Goal: Task Accomplishment & Management: Complete application form

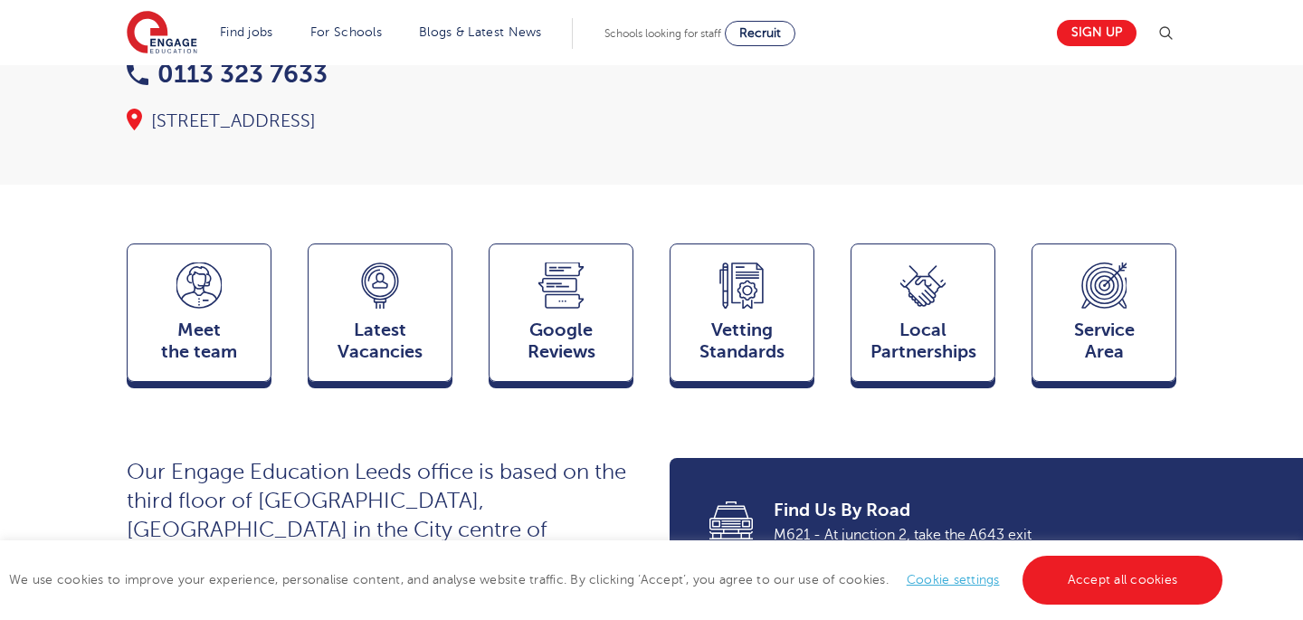
scroll to position [379, 0]
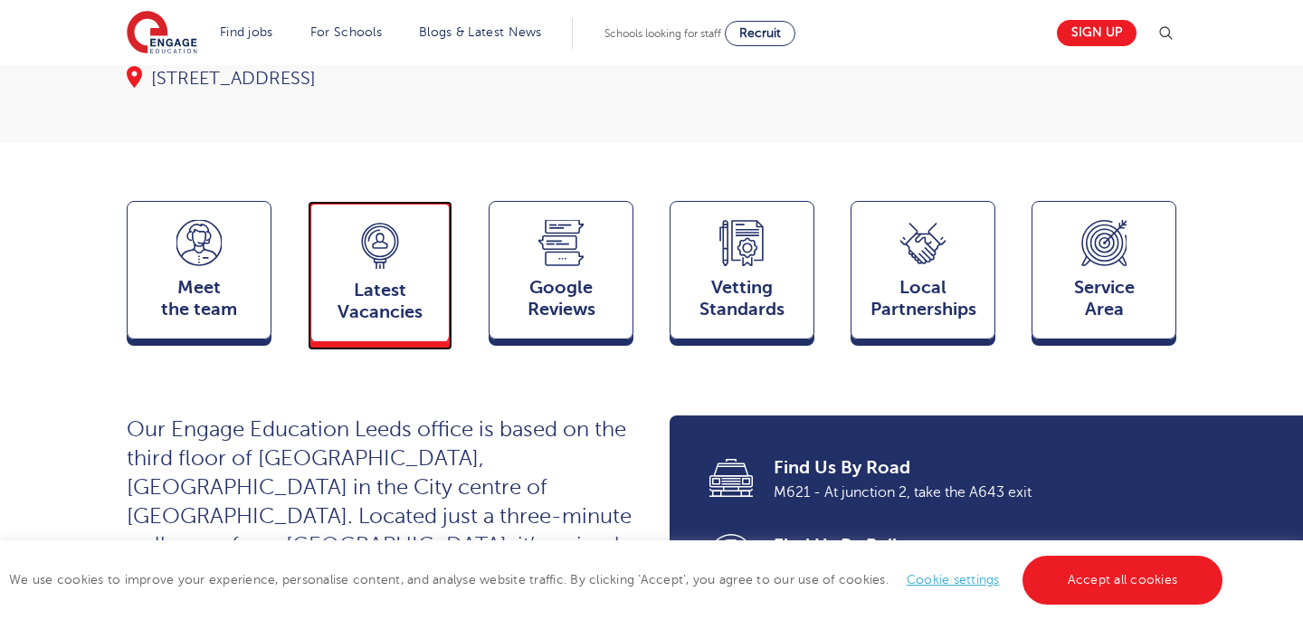
click at [405, 280] on span "Latest Vacancies" at bounding box center [379, 301] width 119 height 43
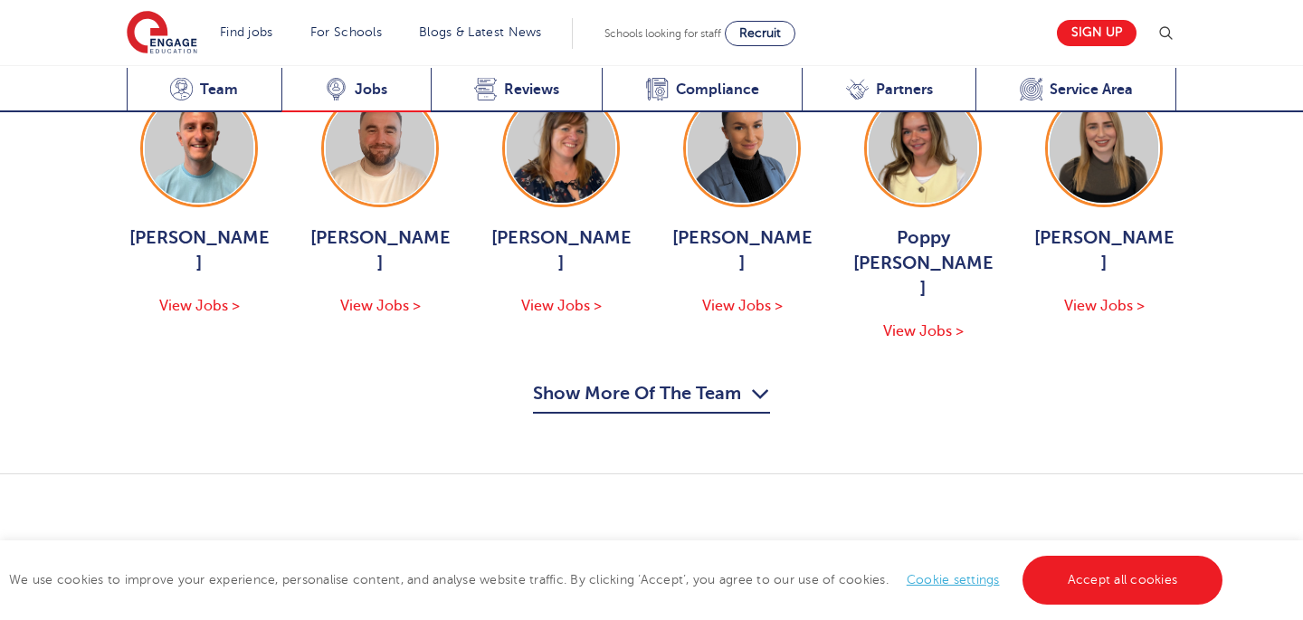
scroll to position [2518, 0]
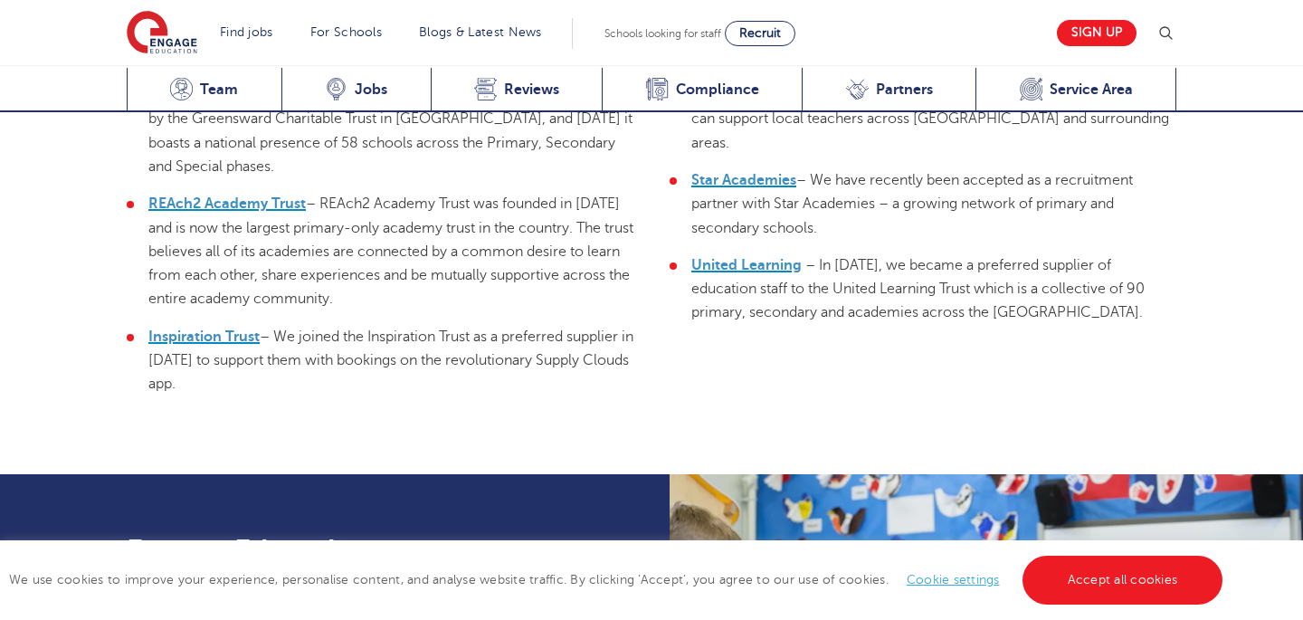
scroll to position [4398, 0]
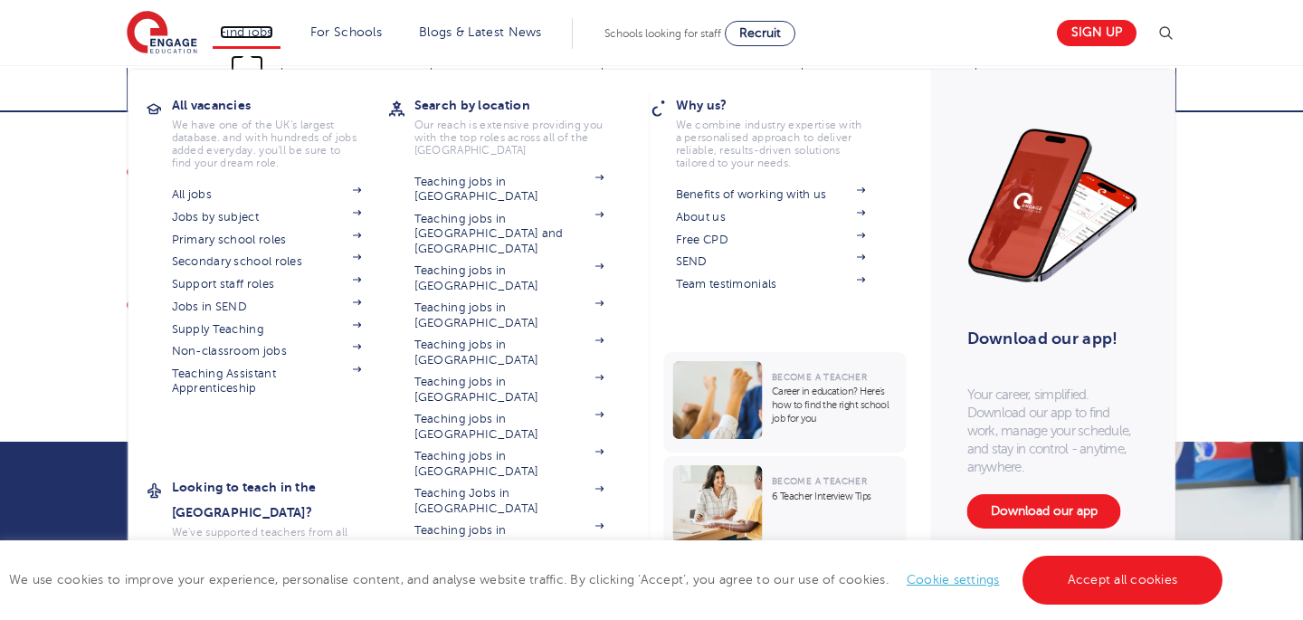
click at [248, 25] on link "Find jobs" at bounding box center [246, 32] width 53 height 14
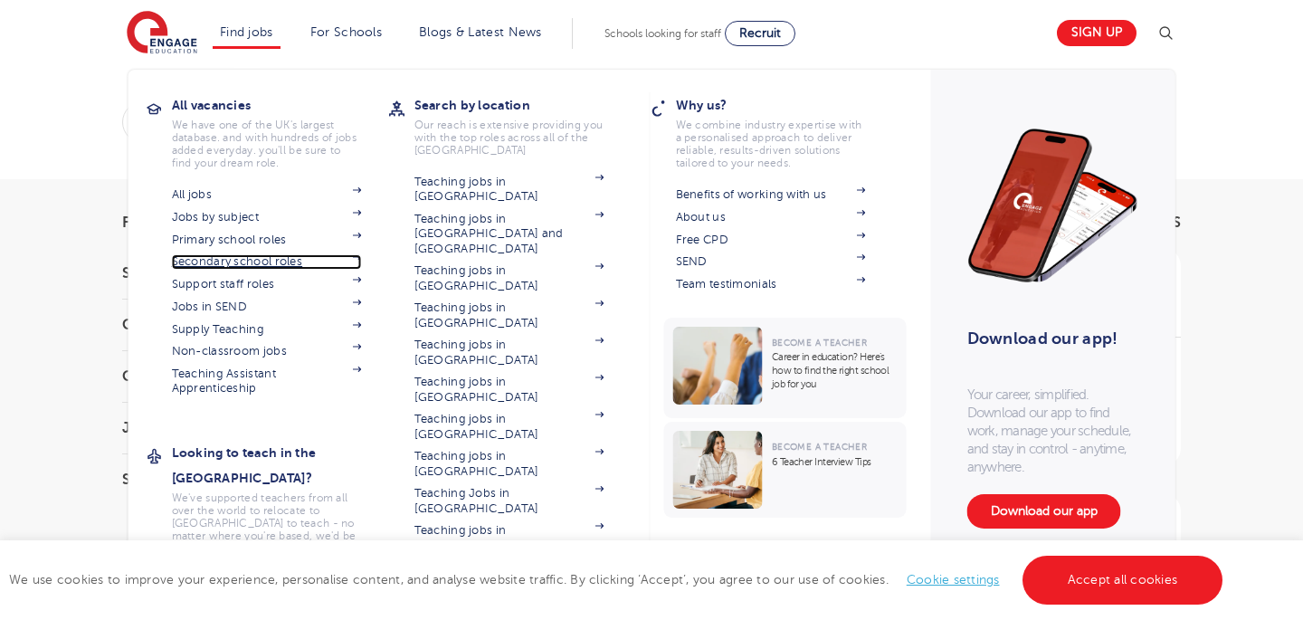
click at [265, 262] on link "Secondary school roles" at bounding box center [267, 261] width 190 height 14
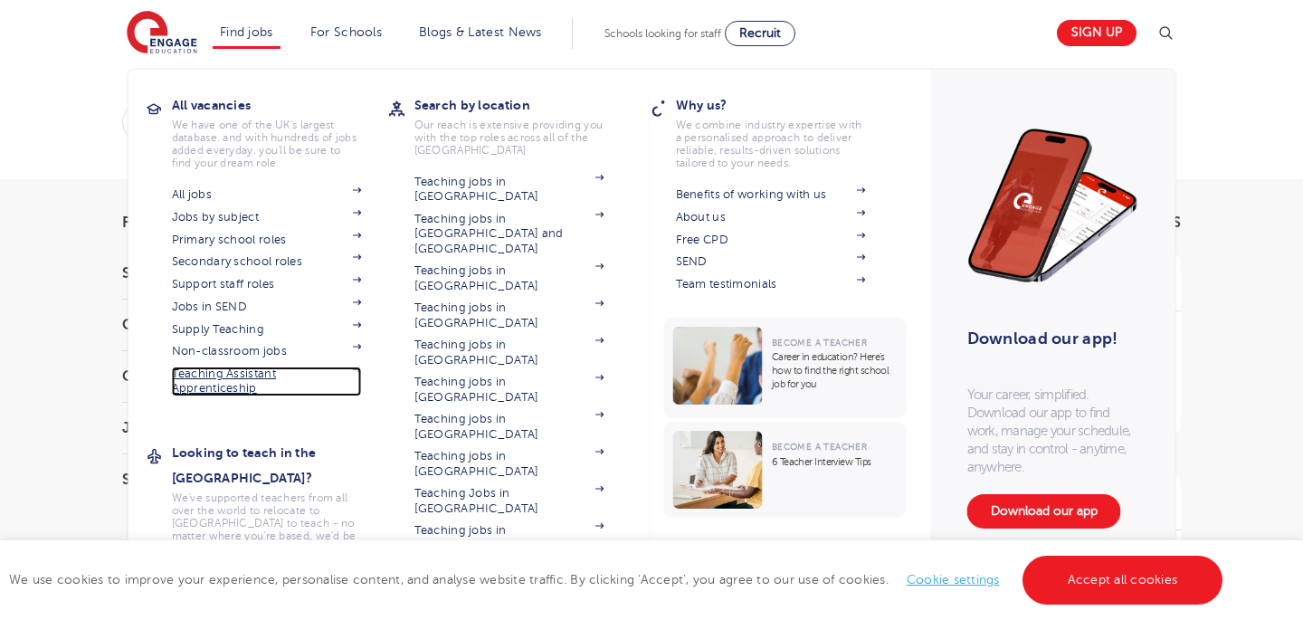
click at [242, 380] on link "Teaching Assistant Apprenticeship" at bounding box center [267, 381] width 190 height 30
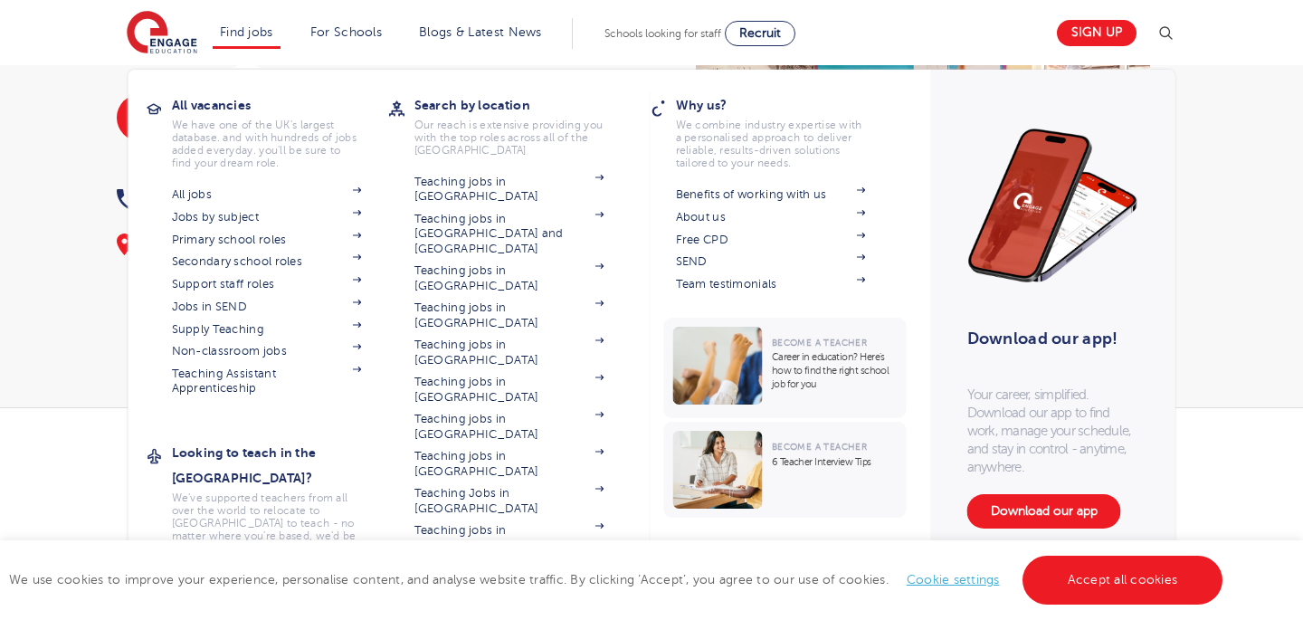
scroll to position [240, 0]
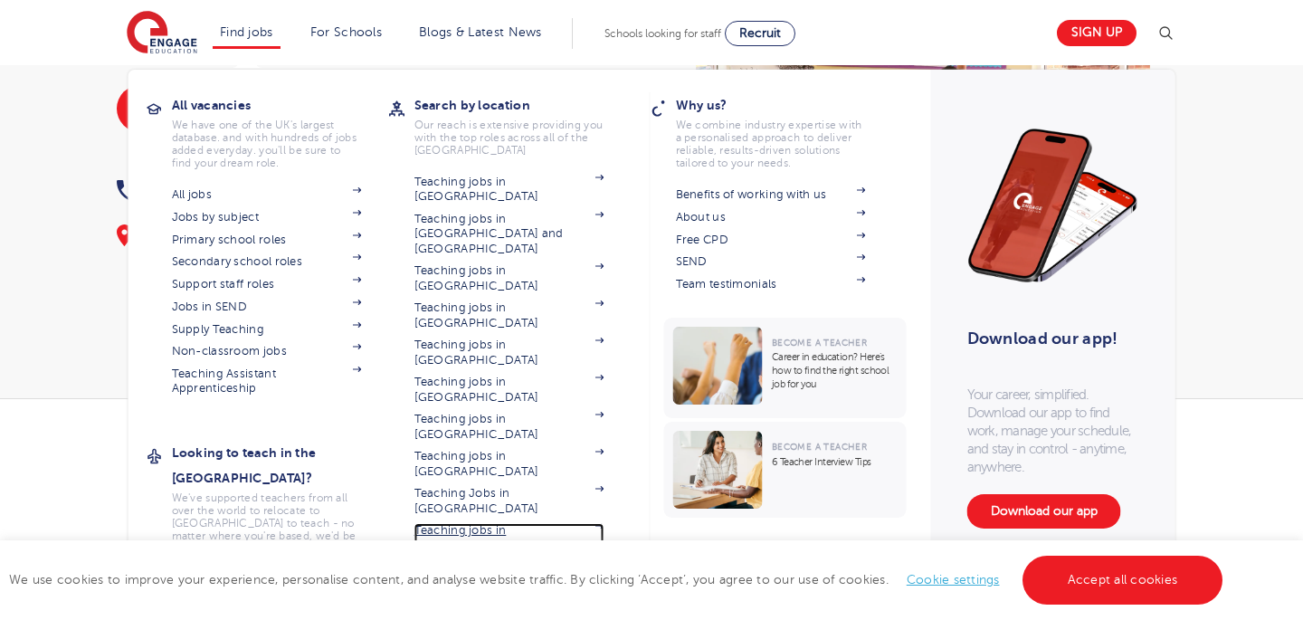
click at [510, 523] on link "Teaching jobs in [GEOGRAPHIC_DATA]" at bounding box center [509, 538] width 190 height 30
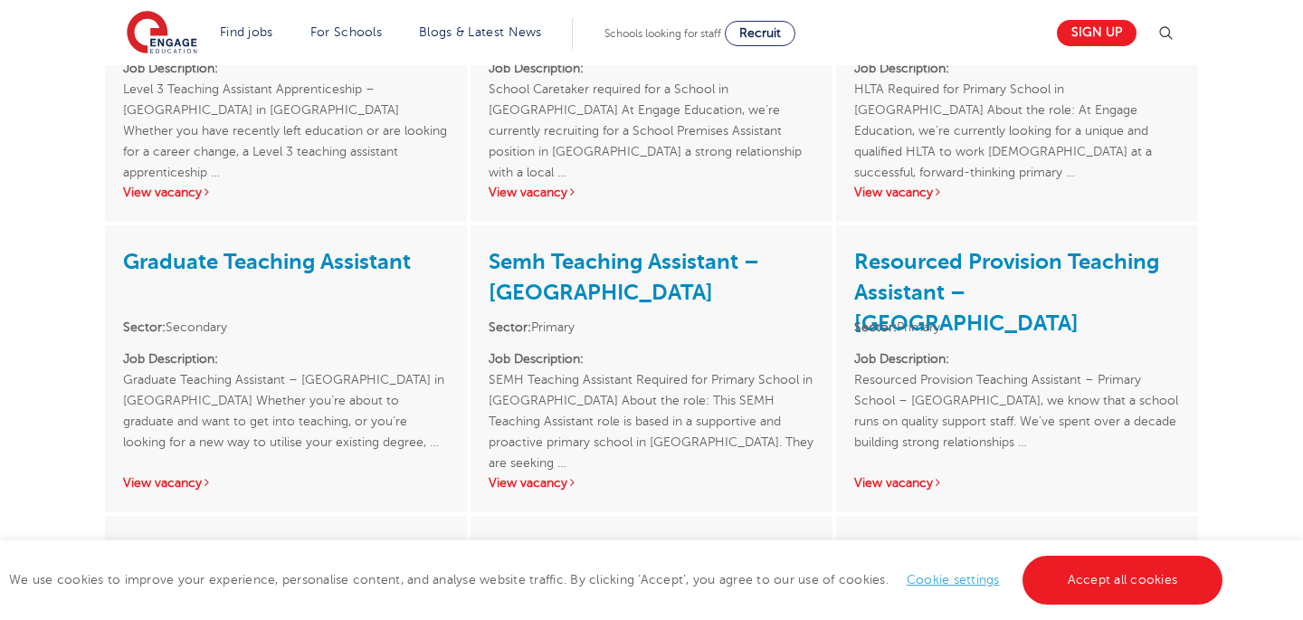
scroll to position [2636, 0]
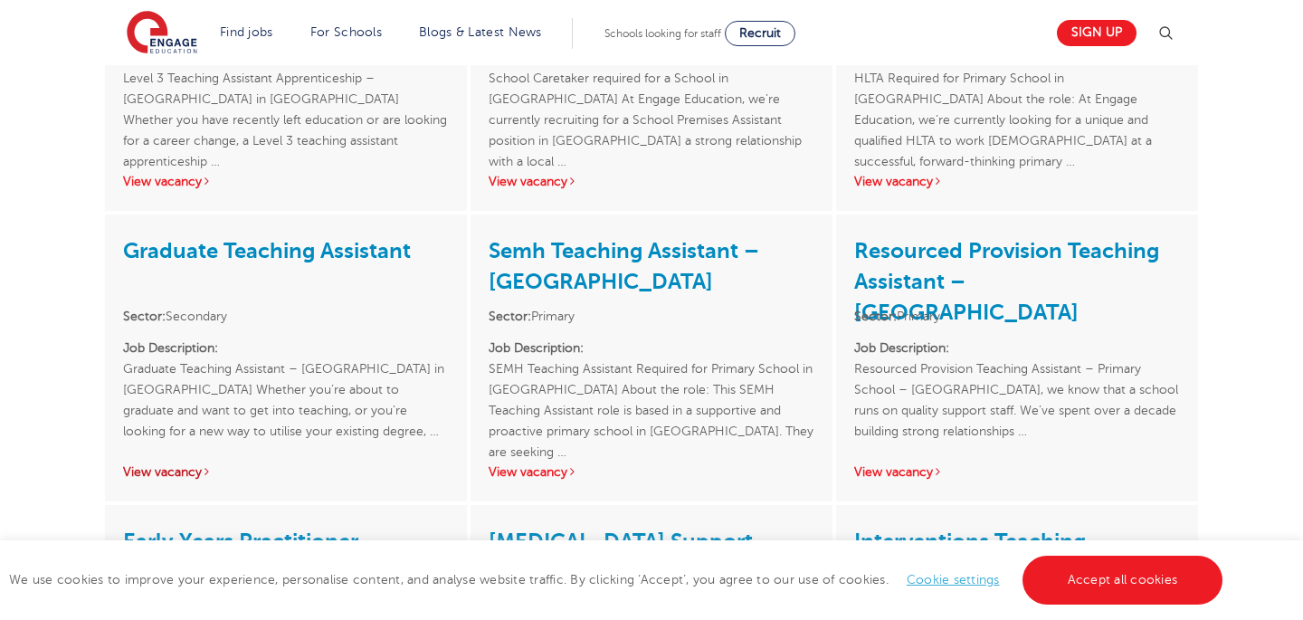
click at [196, 465] on link "View vacancy" at bounding box center [167, 472] width 89 height 14
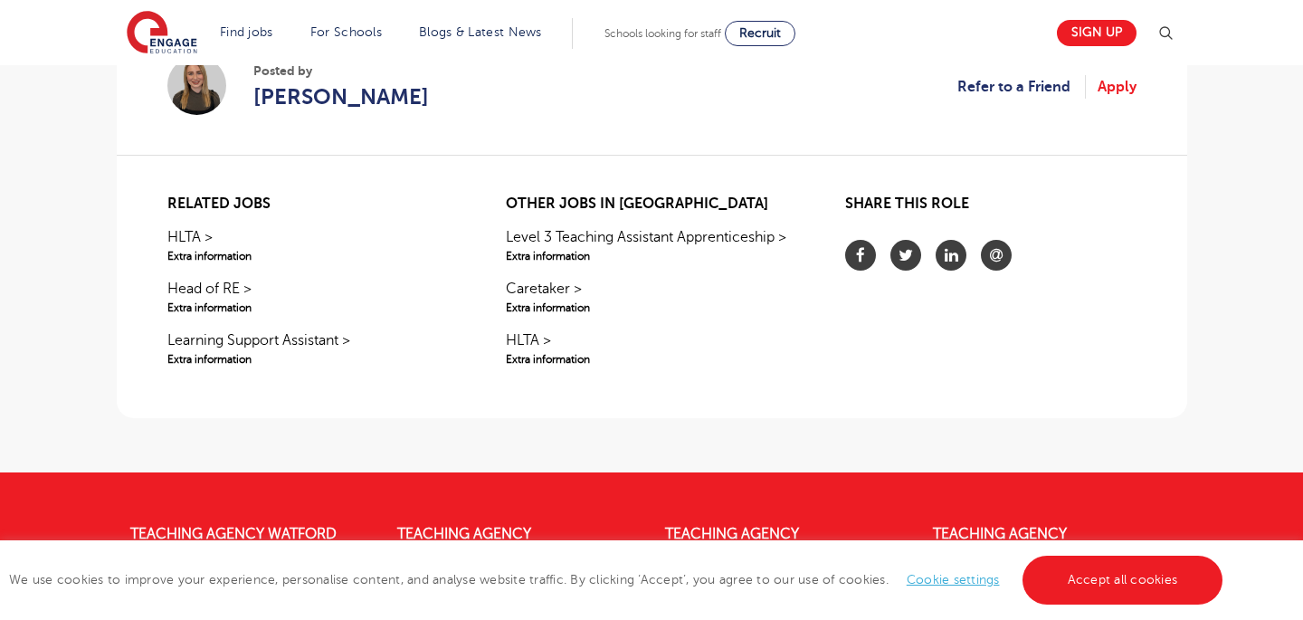
scroll to position [1371, 0]
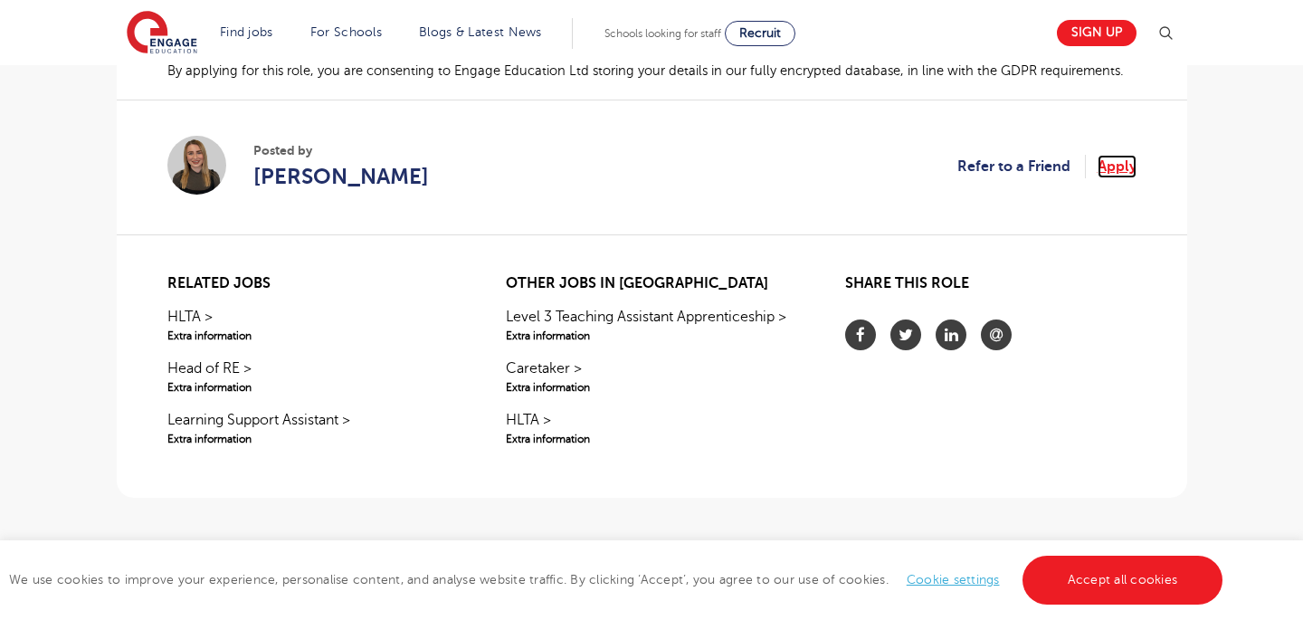
click at [1113, 170] on link "Apply" at bounding box center [1117, 167] width 39 height 24
